Goal: Information Seeking & Learning: Learn about a topic

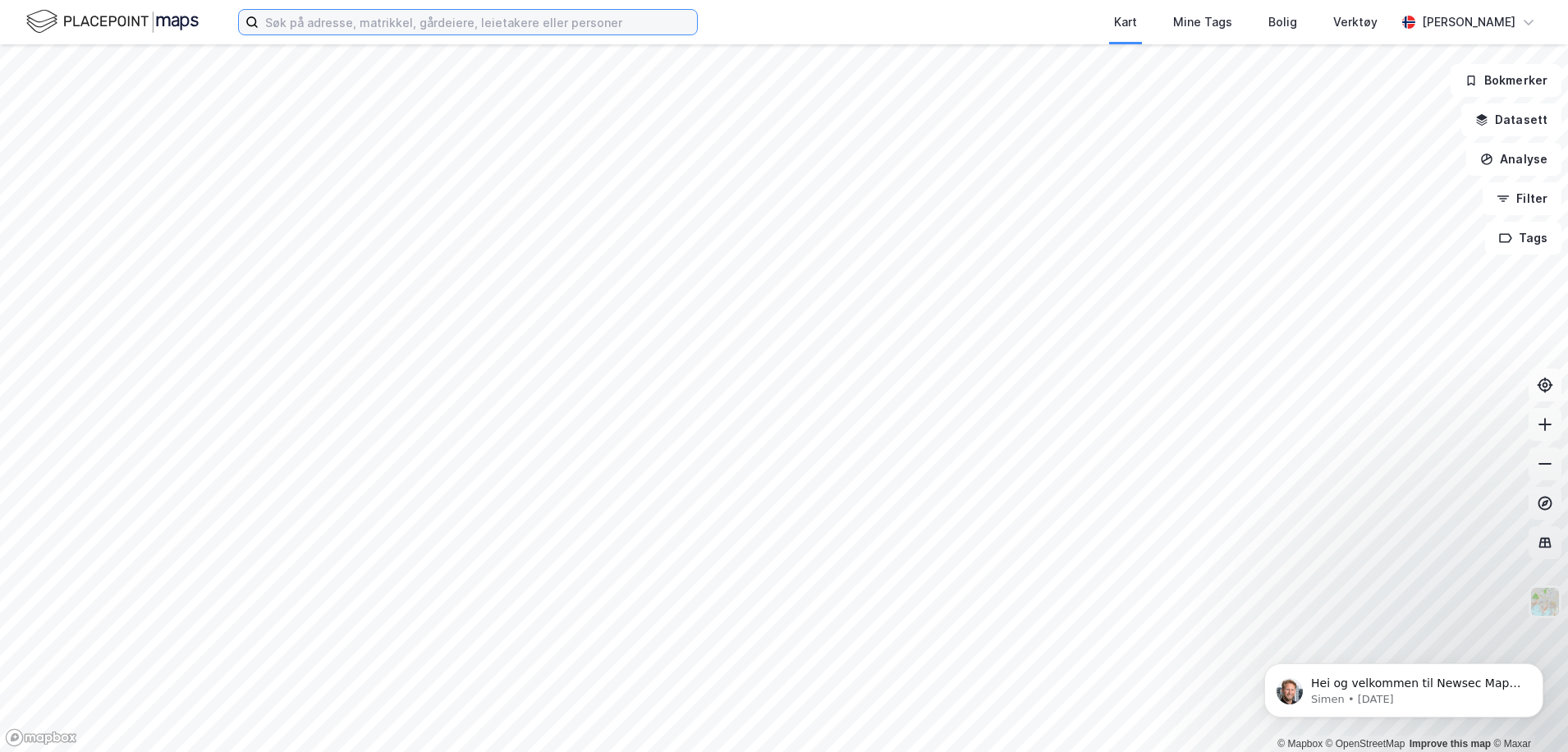
click at [357, 26] on input at bounding box center [478, 22] width 438 height 25
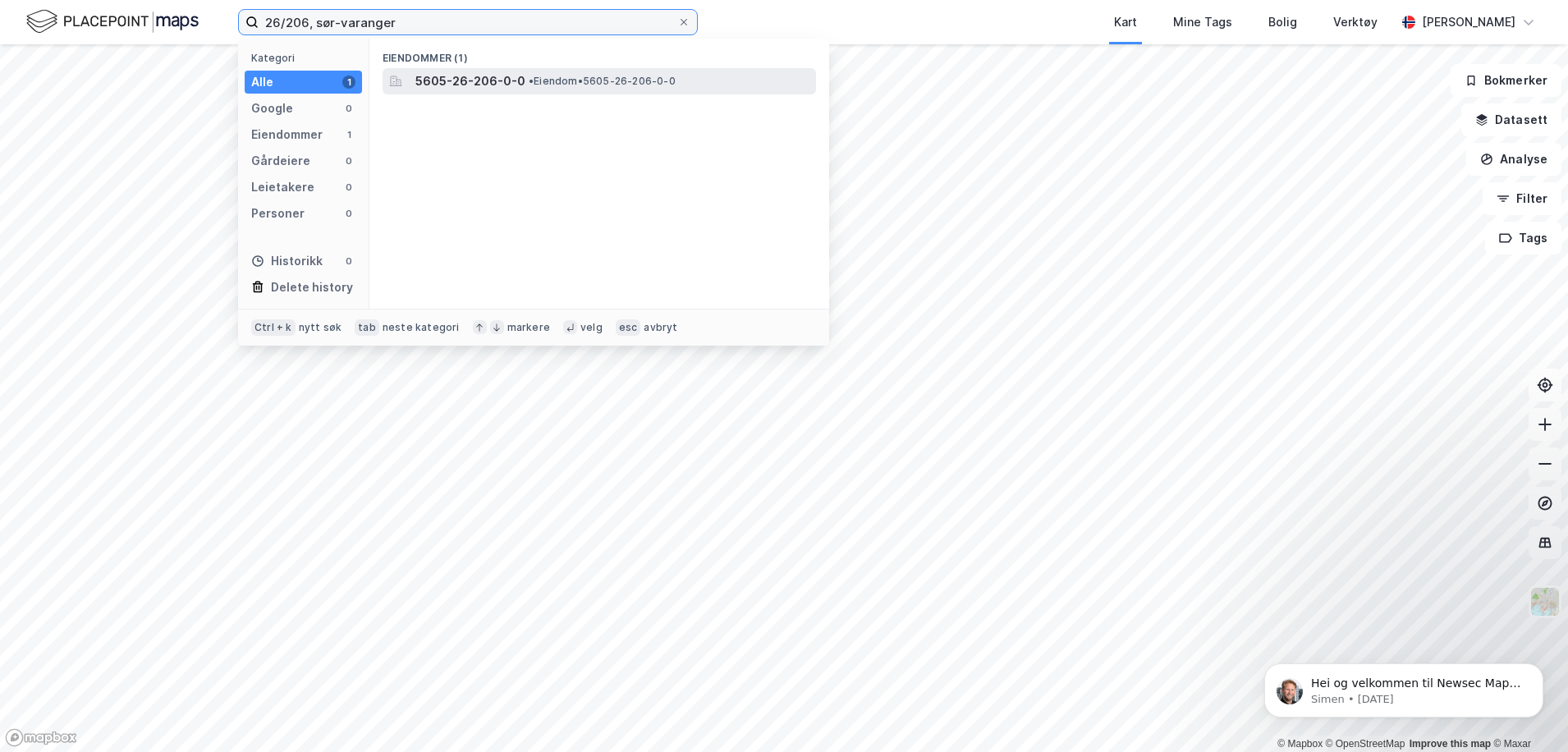
type input "26/206, sør-varanger"
click at [535, 82] on span "• Eiendom • 5605-26-206-0-0" at bounding box center [602, 81] width 147 height 13
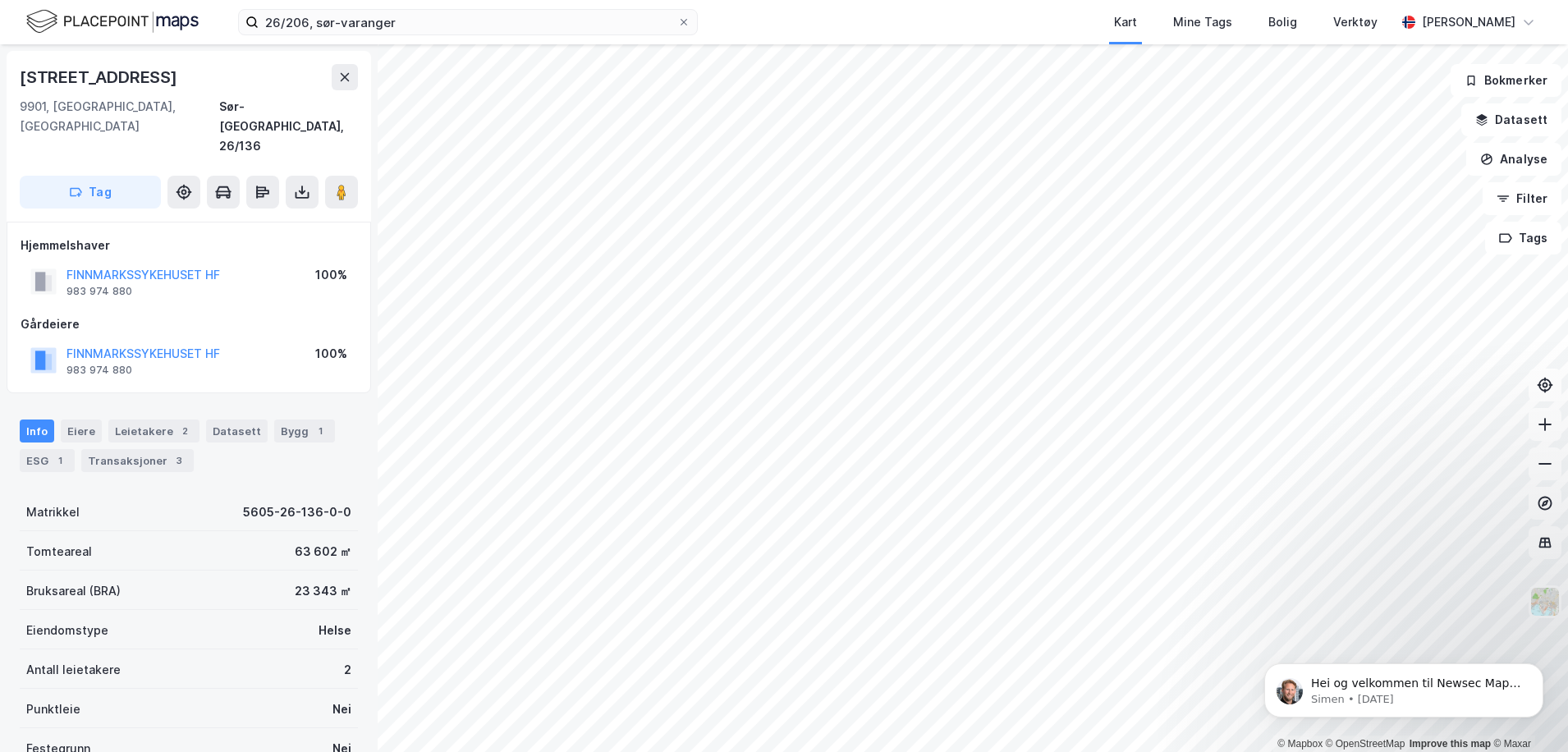
click at [805, 751] on html "26/206, sør-varanger Kart Mine Tags Bolig Verktøy [PERSON_NAME] © Mapbox © Open…" at bounding box center [784, 376] width 1568 height 752
